Goal: Information Seeking & Learning: Learn about a topic

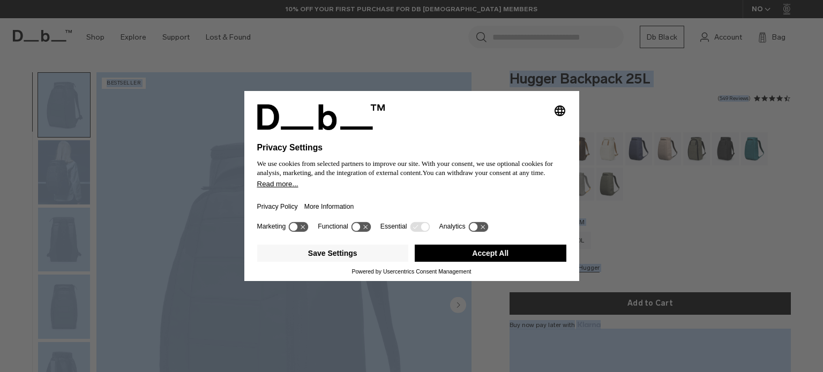
drag, startPoint x: 0, startPoint y: 0, endPoint x: 817, endPoint y: 35, distance: 817.6
click at [814, 35] on body "Skip to content BUY NOW, PAY LATER WITH KLARNA 10% OFF YOUR FIRST PURCHASE FOR …" at bounding box center [411, 186] width 823 height 372
click at [504, 252] on button "Accept All" at bounding box center [491, 253] width 152 height 17
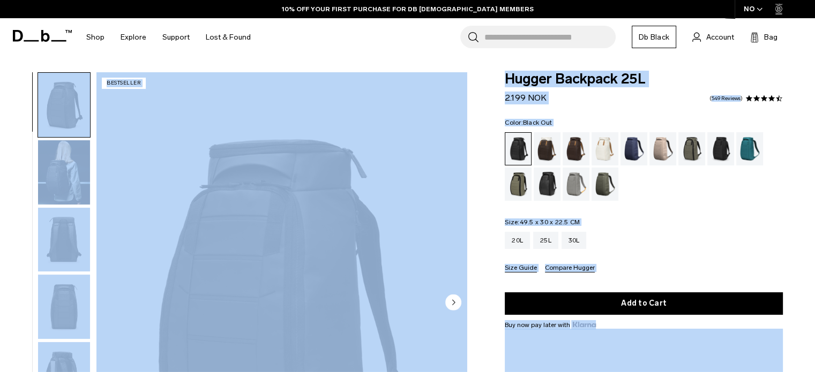
click at [648, 216] on div "Color: Black Out Out of stock Size: 49.5 x 30 x 22.5 CM Out of stock 20L 25L 30L" at bounding box center [644, 195] width 278 height 153
click at [451, 218] on img "1 / 11" at bounding box center [281, 303] width 370 height 462
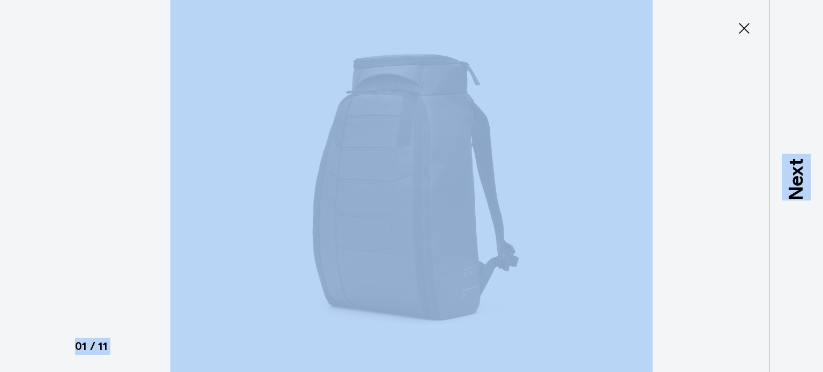
click at [738, 31] on icon at bounding box center [743, 28] width 17 height 17
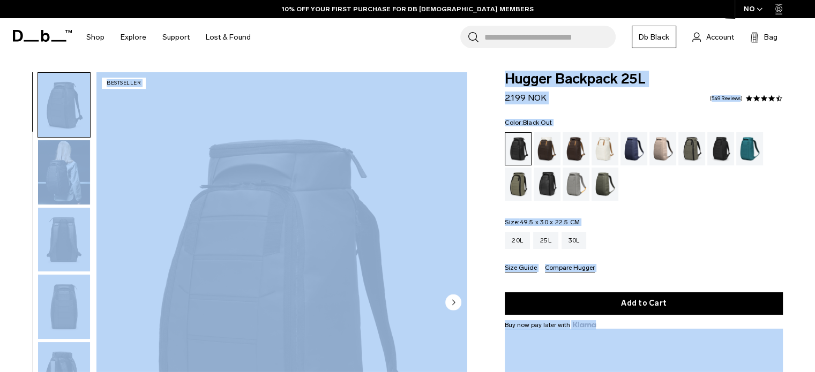
click at [171, 58] on body "Skip to content BUY NOW, PAY LATER WITH KLARNA 10% OFF YOUR FIRST PURCHASE FOR …" at bounding box center [407, 186] width 815 height 372
click at [725, 239] on div "20L 25L 30L" at bounding box center [644, 240] width 278 height 17
click at [698, 244] on div "20L 25L 30L" at bounding box center [644, 240] width 278 height 17
click at [6, 295] on div "01 / 11 Bestseller" at bounding box center [236, 306] width 472 height 468
click at [478, 246] on div "Hugger Backpack 25L 2.199 NOK 4.5 star rating 549 Reviews Color: Black Out Out …" at bounding box center [643, 279] width 342 height 415
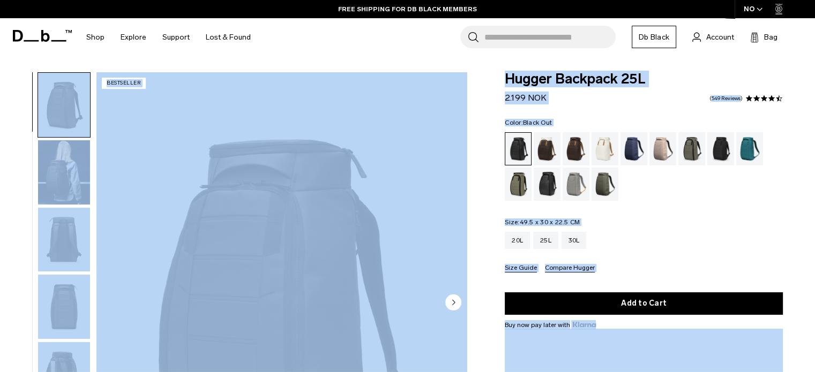
click at [468, 129] on div "01 / 11 Bestseller" at bounding box center [236, 306] width 472 height 468
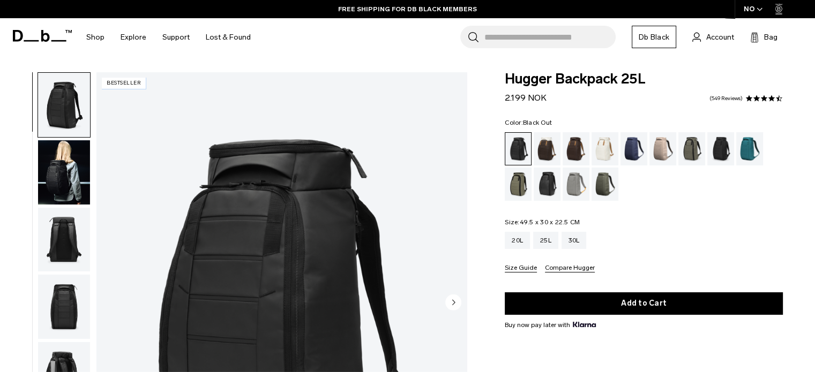
click at [439, 48] on div "Search for Bags, Luggage... Search Close Trending Products All Products Hugger …" at bounding box center [532, 37] width 547 height 38
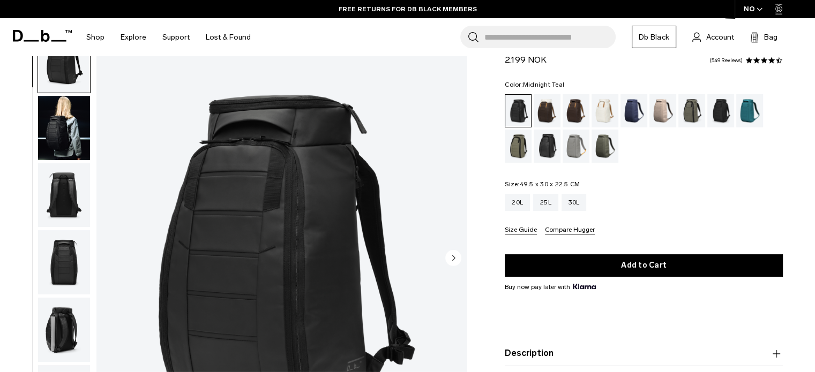
click at [750, 104] on div "Midnight Teal" at bounding box center [749, 110] width 27 height 33
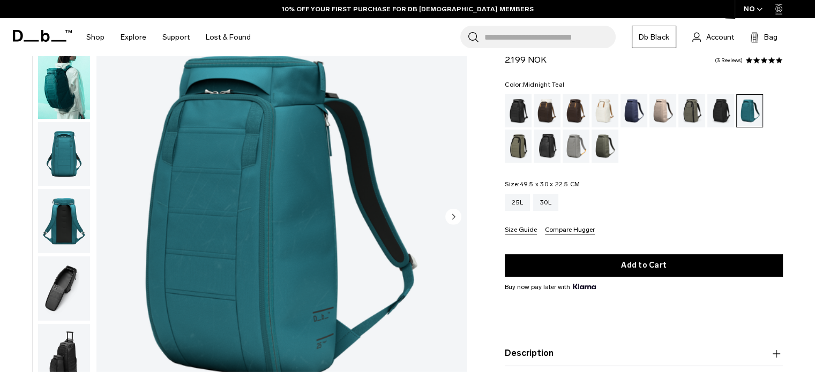
click at [814, 33] on html "Skip to content BUY NOW, PAY LATER WITH [PERSON_NAME] 10% OFF YOUR FIRST PURCHA…" at bounding box center [407, 100] width 815 height 372
click at [607, 141] on div "Moss Green" at bounding box center [604, 146] width 27 height 33
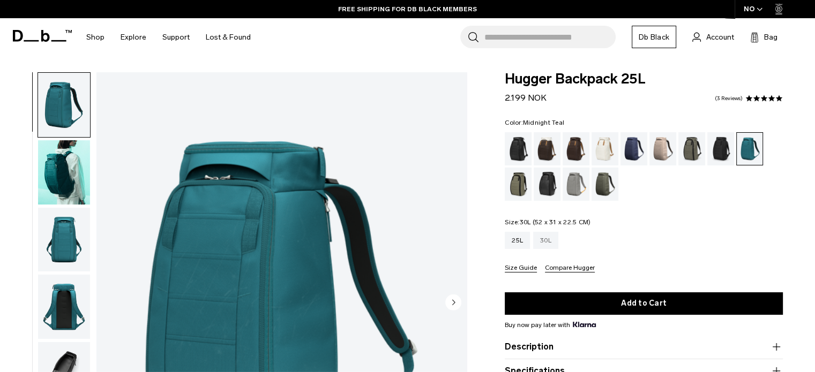
click at [551, 237] on div "30L" at bounding box center [545, 240] width 25 height 17
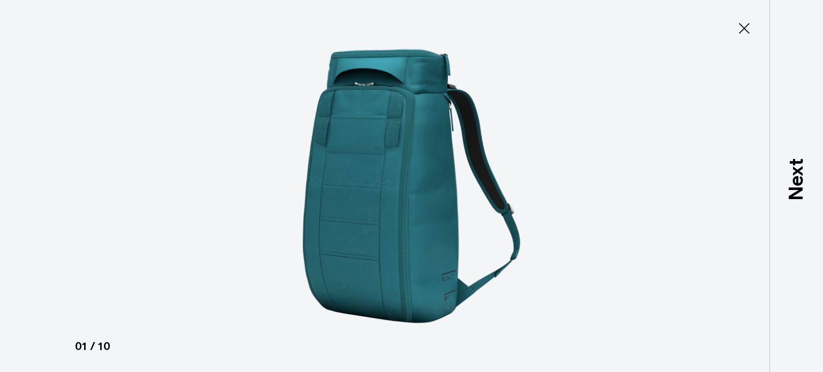
click at [745, 27] on icon at bounding box center [744, 28] width 11 height 11
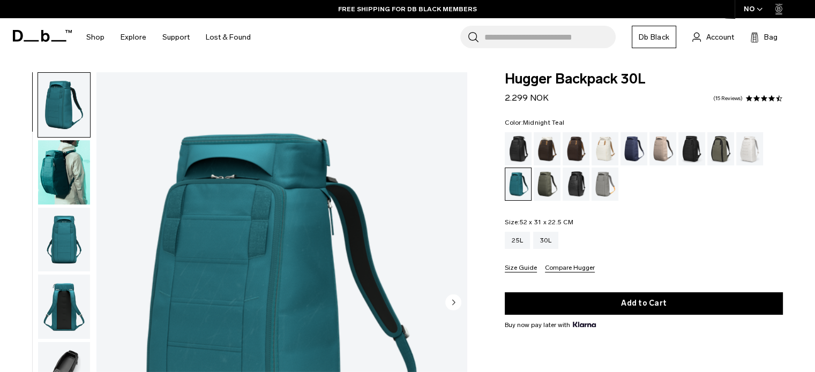
click at [62, 311] on img "button" at bounding box center [64, 307] width 52 height 64
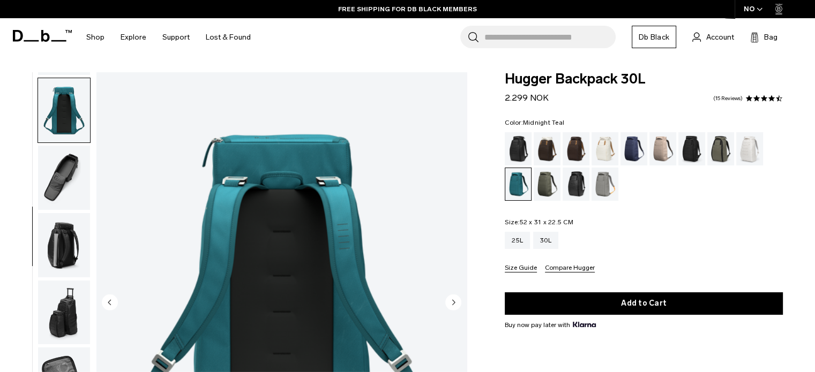
scroll to position [202, 0]
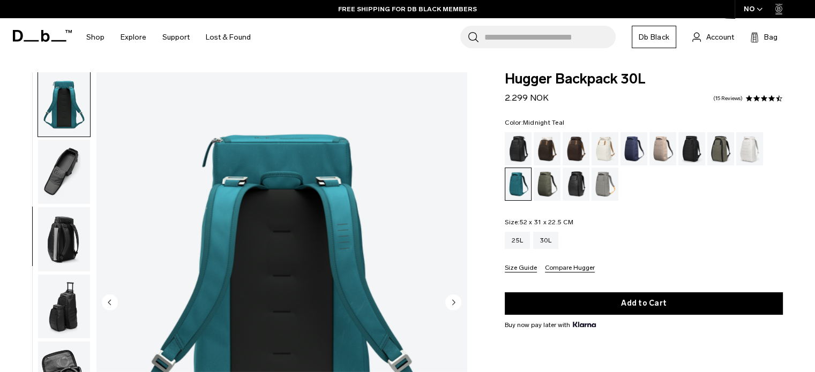
click at [67, 358] on img "button" at bounding box center [64, 374] width 52 height 64
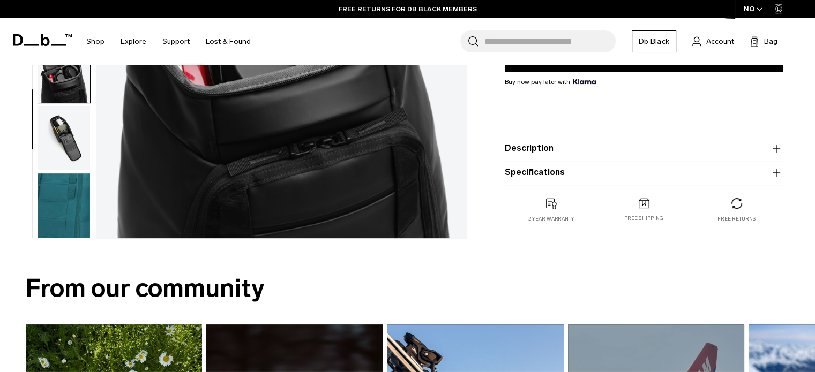
scroll to position [192, 0]
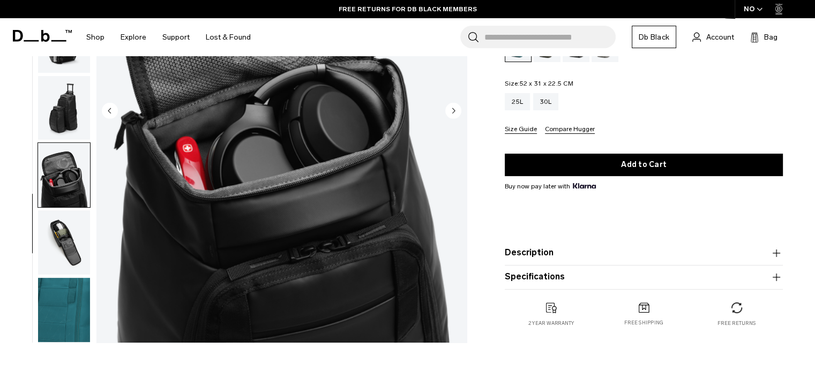
click at [62, 305] on img "button" at bounding box center [64, 310] width 52 height 64
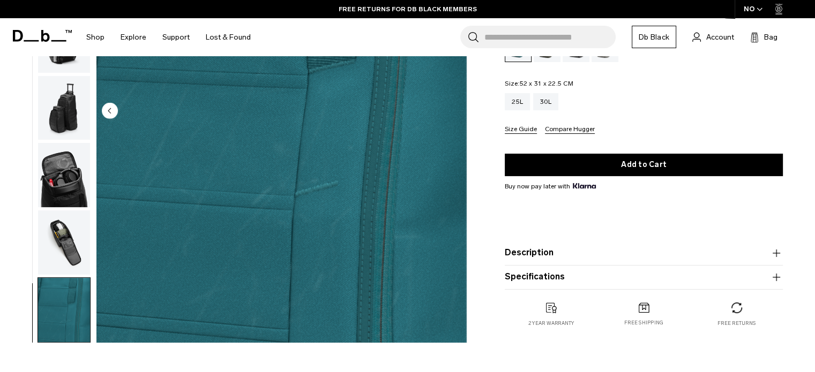
click at [69, 243] on img "button" at bounding box center [64, 243] width 52 height 64
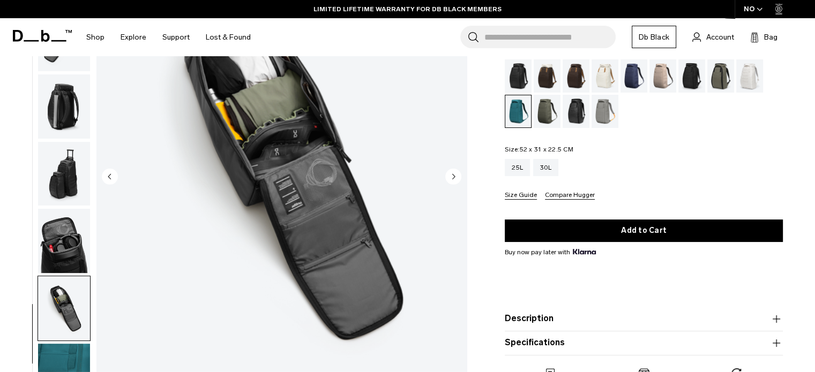
scroll to position [82, 0]
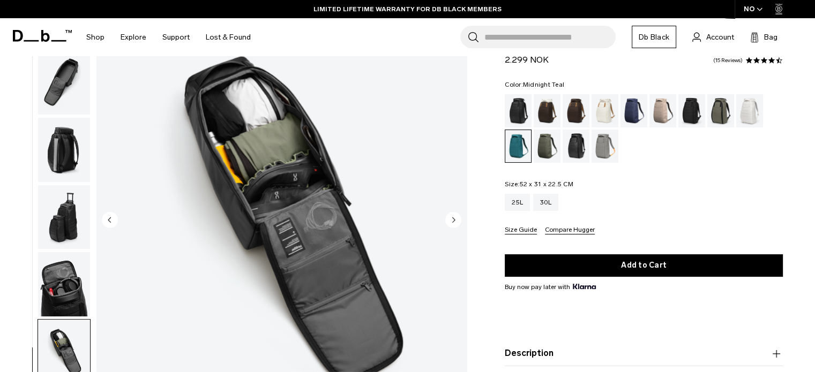
click at [58, 293] on img "button" at bounding box center [64, 284] width 52 height 64
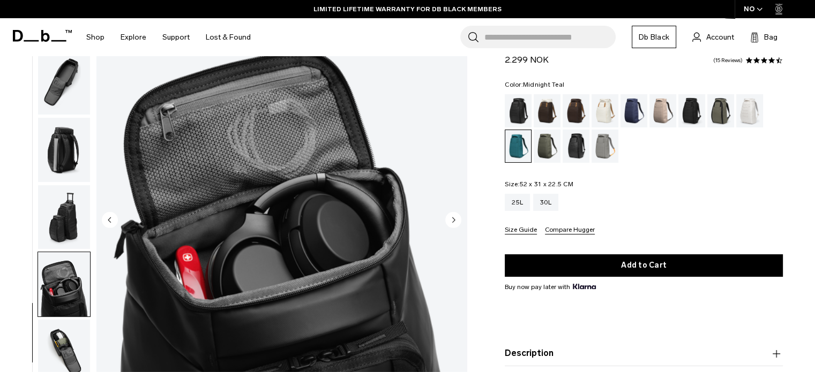
click at [74, 222] on img "button" at bounding box center [64, 217] width 52 height 64
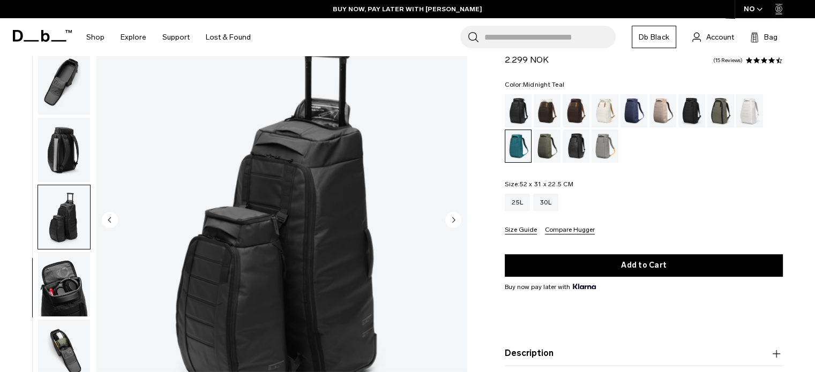
click at [71, 144] on img "button" at bounding box center [64, 150] width 52 height 64
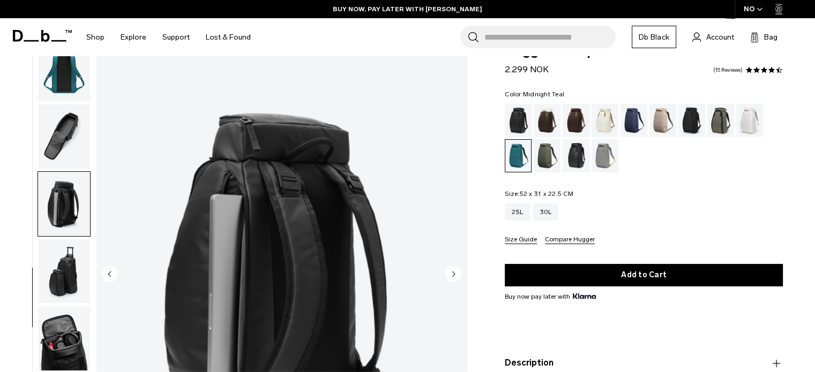
scroll to position [0, 0]
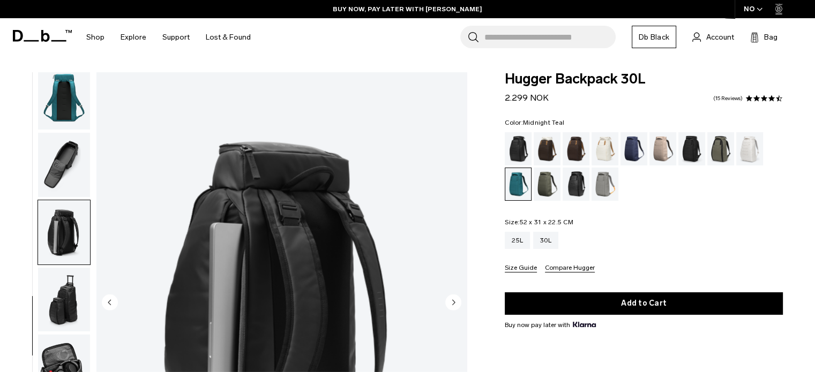
click at [71, 182] on img "button" at bounding box center [64, 165] width 52 height 64
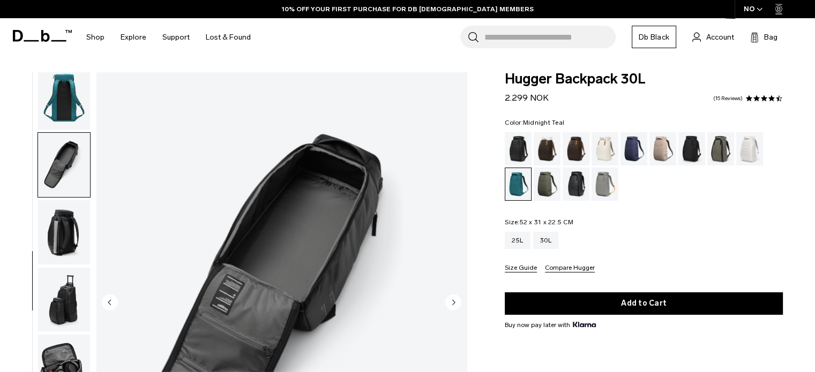
click at [71, 119] on img "button" at bounding box center [64, 97] width 52 height 64
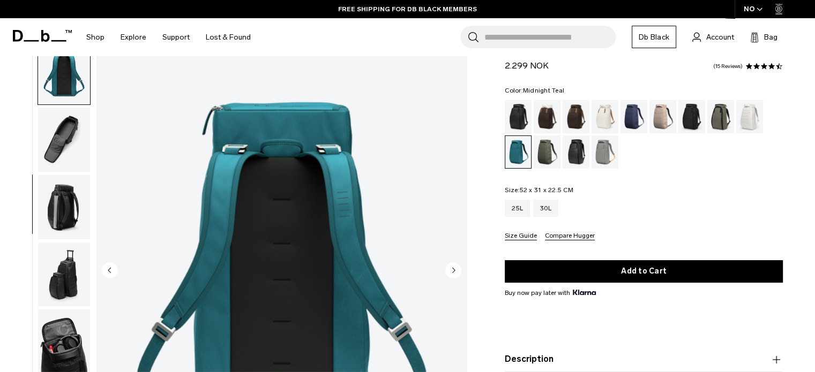
scroll to position [13, 0]
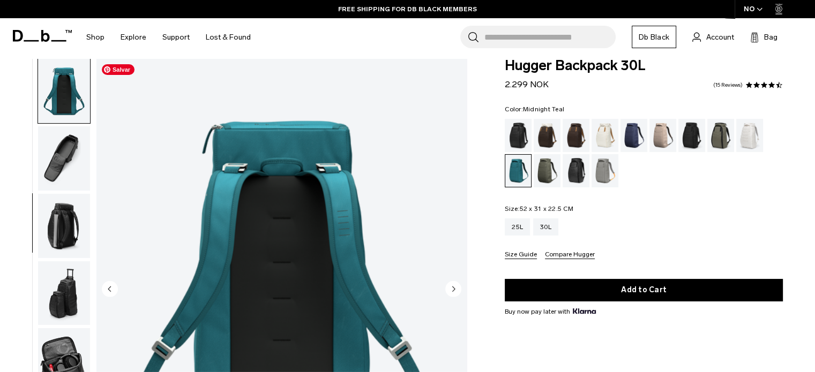
click at [311, 238] on img "4 / 10" at bounding box center [281, 290] width 370 height 462
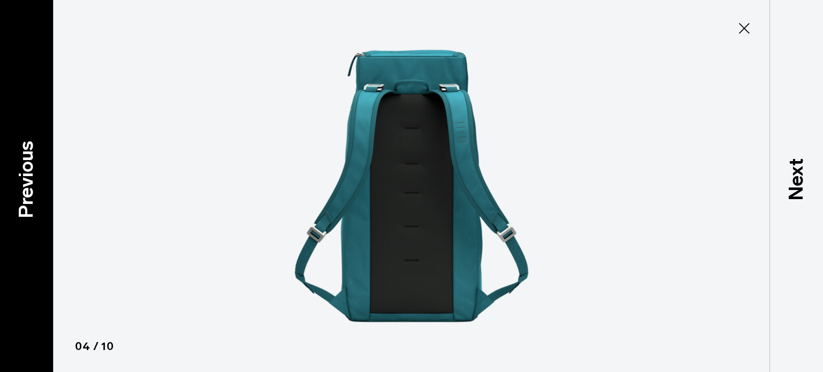
click at [42, 194] on div "Previous" at bounding box center [27, 186] width 54 height 372
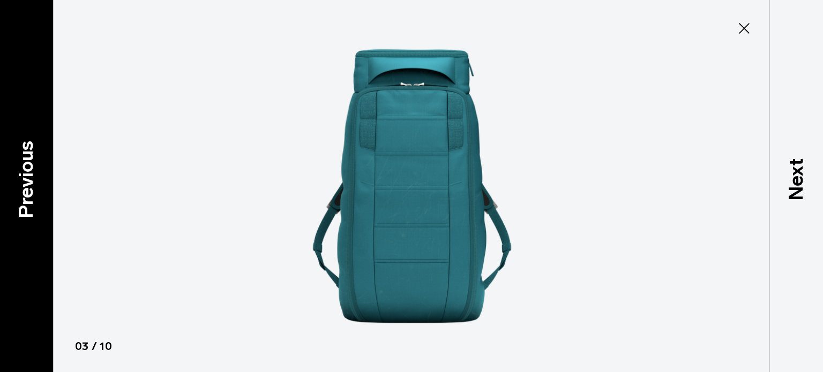
click at [33, 191] on p "Previous" at bounding box center [26, 180] width 29 height 78
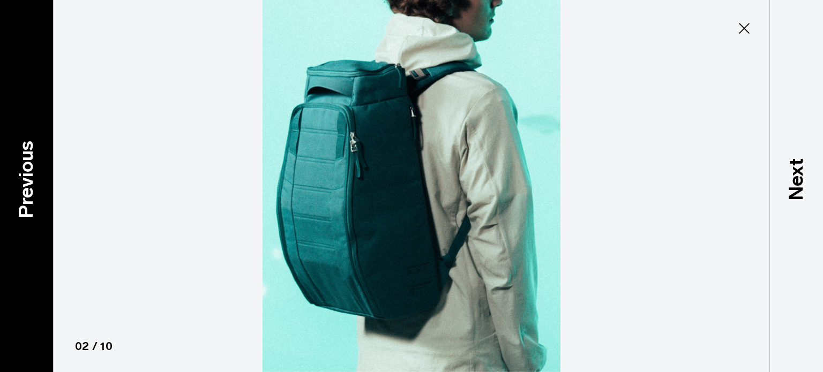
click at [33, 191] on p "Previous" at bounding box center [26, 180] width 29 height 78
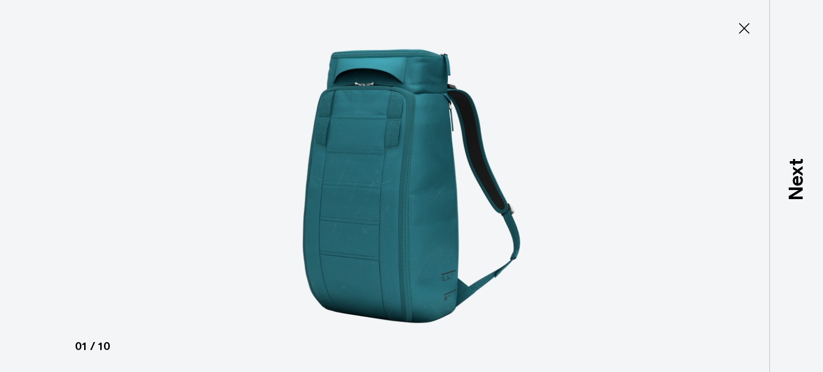
click at [33, 191] on div "1 / 10" at bounding box center [411, 186] width 823 height 372
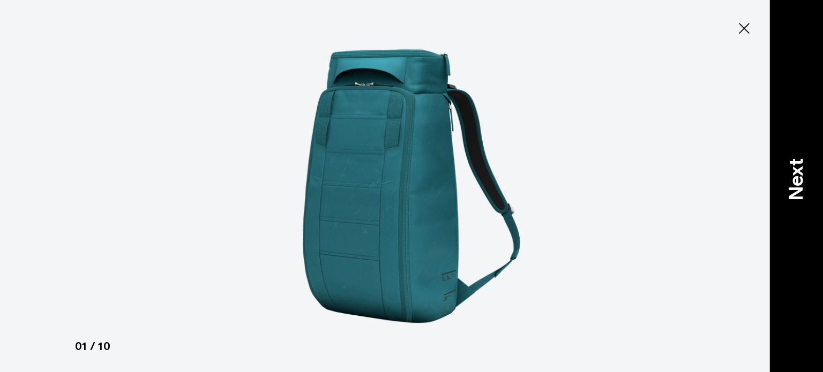
click at [790, 190] on p "Next" at bounding box center [796, 180] width 29 height 42
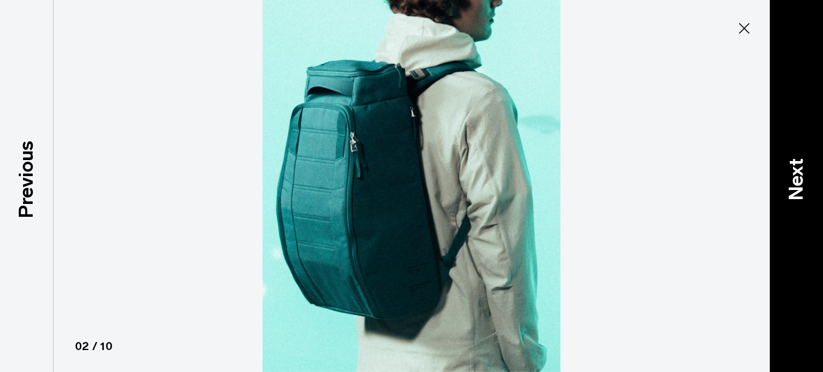
click at [790, 190] on p "Next" at bounding box center [796, 180] width 29 height 42
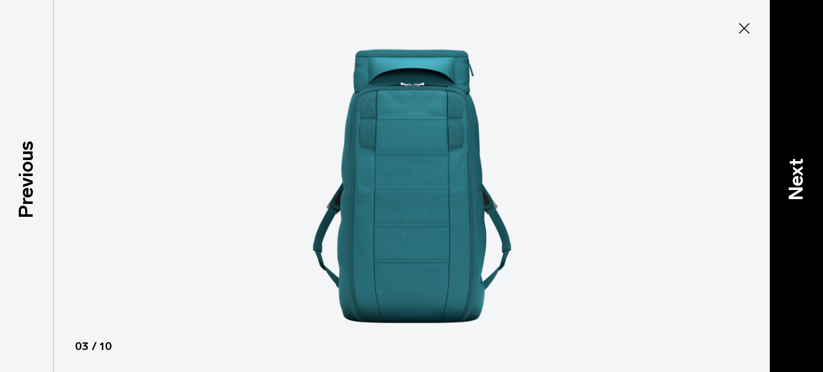
click at [790, 190] on p "Next" at bounding box center [796, 180] width 29 height 42
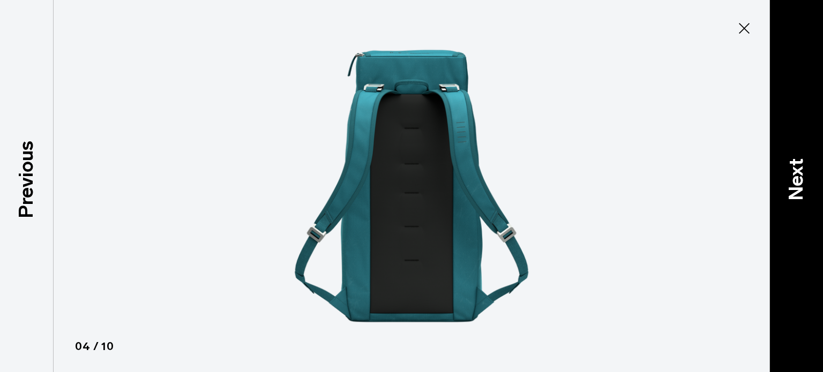
click at [790, 190] on p "Next" at bounding box center [796, 180] width 29 height 42
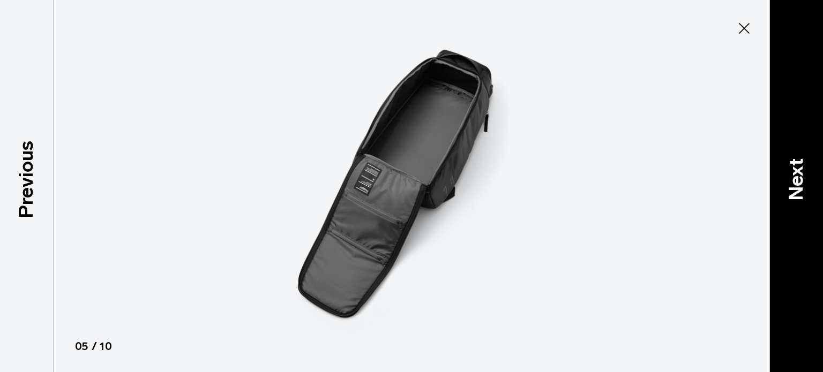
click at [790, 190] on p "Next" at bounding box center [796, 180] width 29 height 42
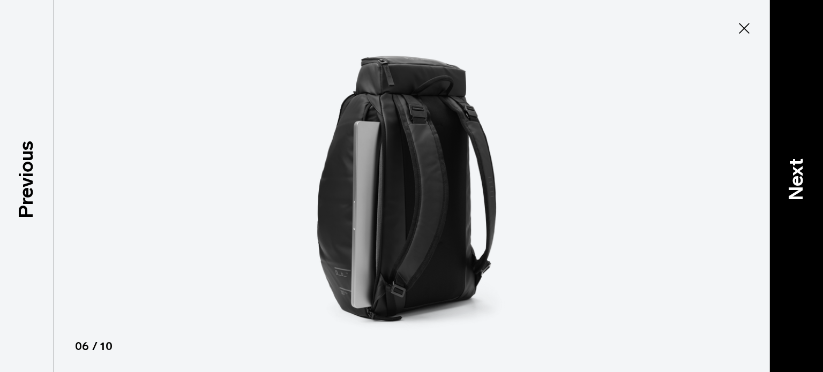
click at [790, 190] on p "Next" at bounding box center [796, 180] width 29 height 42
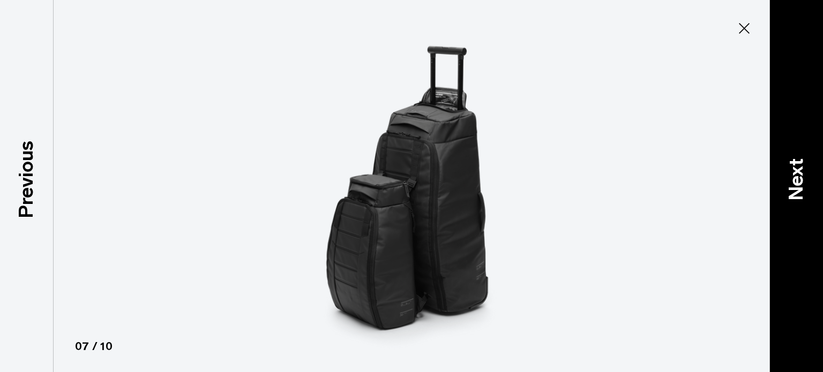
click at [790, 190] on p "Next" at bounding box center [796, 180] width 29 height 42
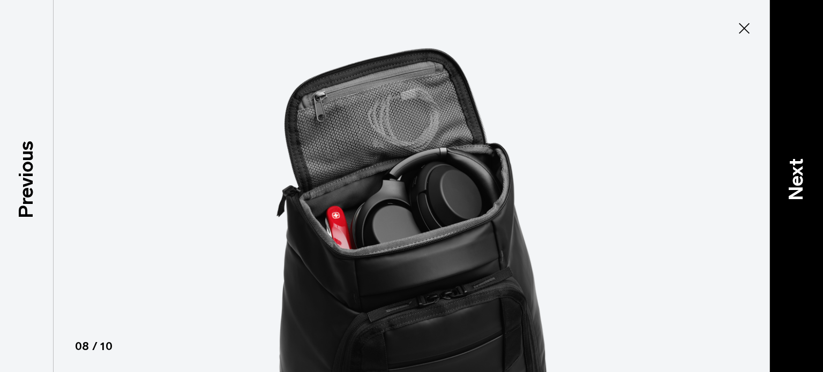
click at [790, 190] on p "Next" at bounding box center [796, 180] width 29 height 42
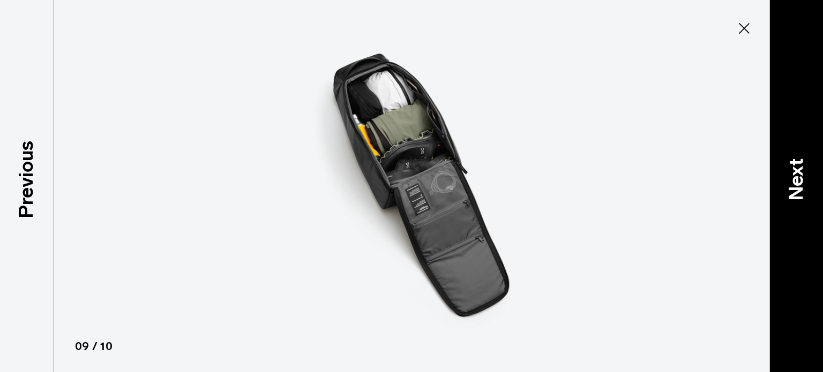
click at [790, 190] on p "Next" at bounding box center [796, 180] width 29 height 42
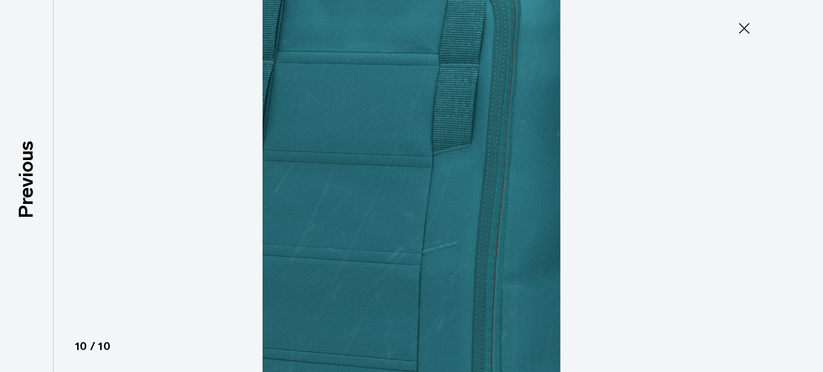
click at [749, 28] on icon at bounding box center [743, 28] width 17 height 17
